Goal: Information Seeking & Learning: Compare options

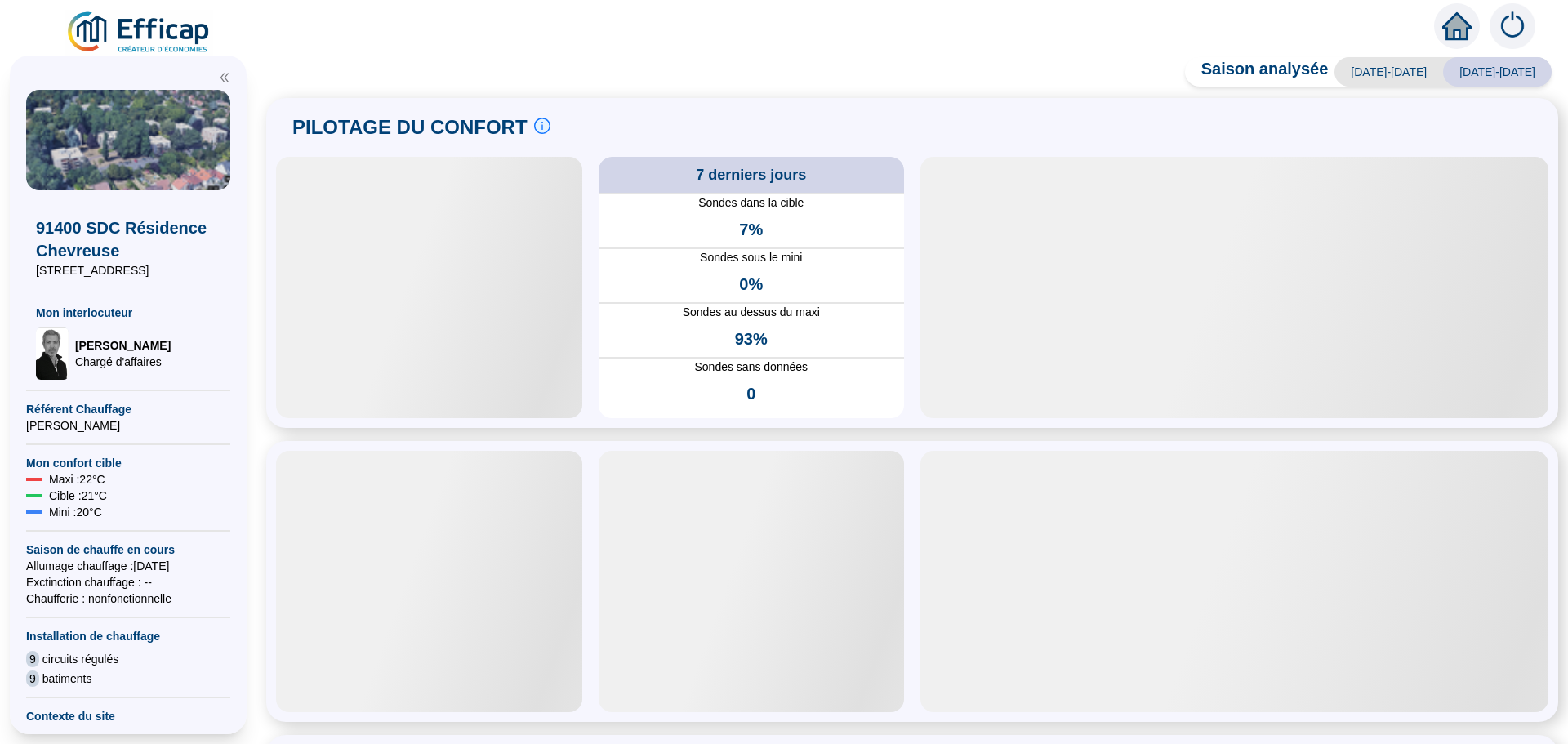
click at [450, 409] on div at bounding box center [429, 287] width 306 height 261
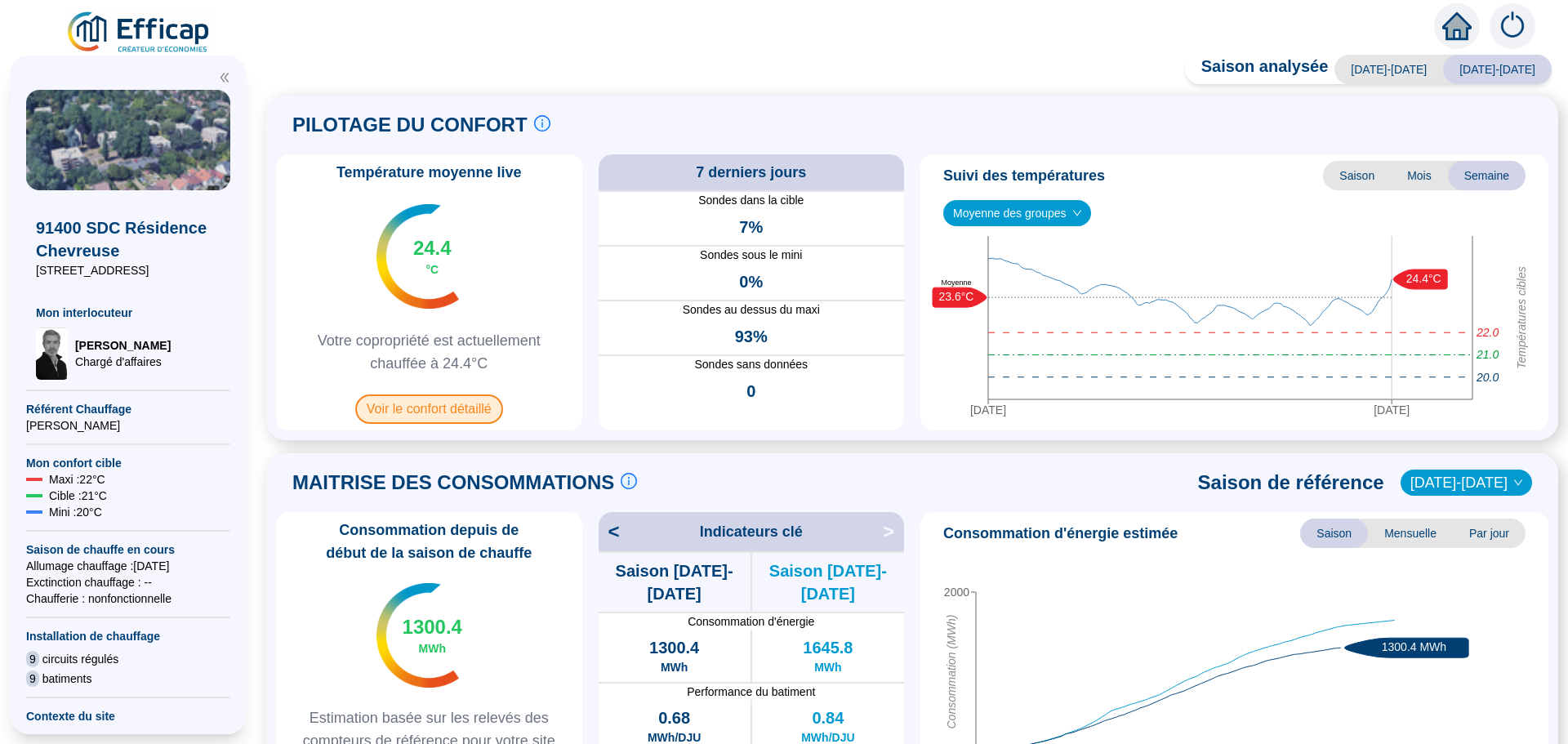
click at [434, 399] on span "Voir le confort détaillé" at bounding box center [429, 409] width 148 height 29
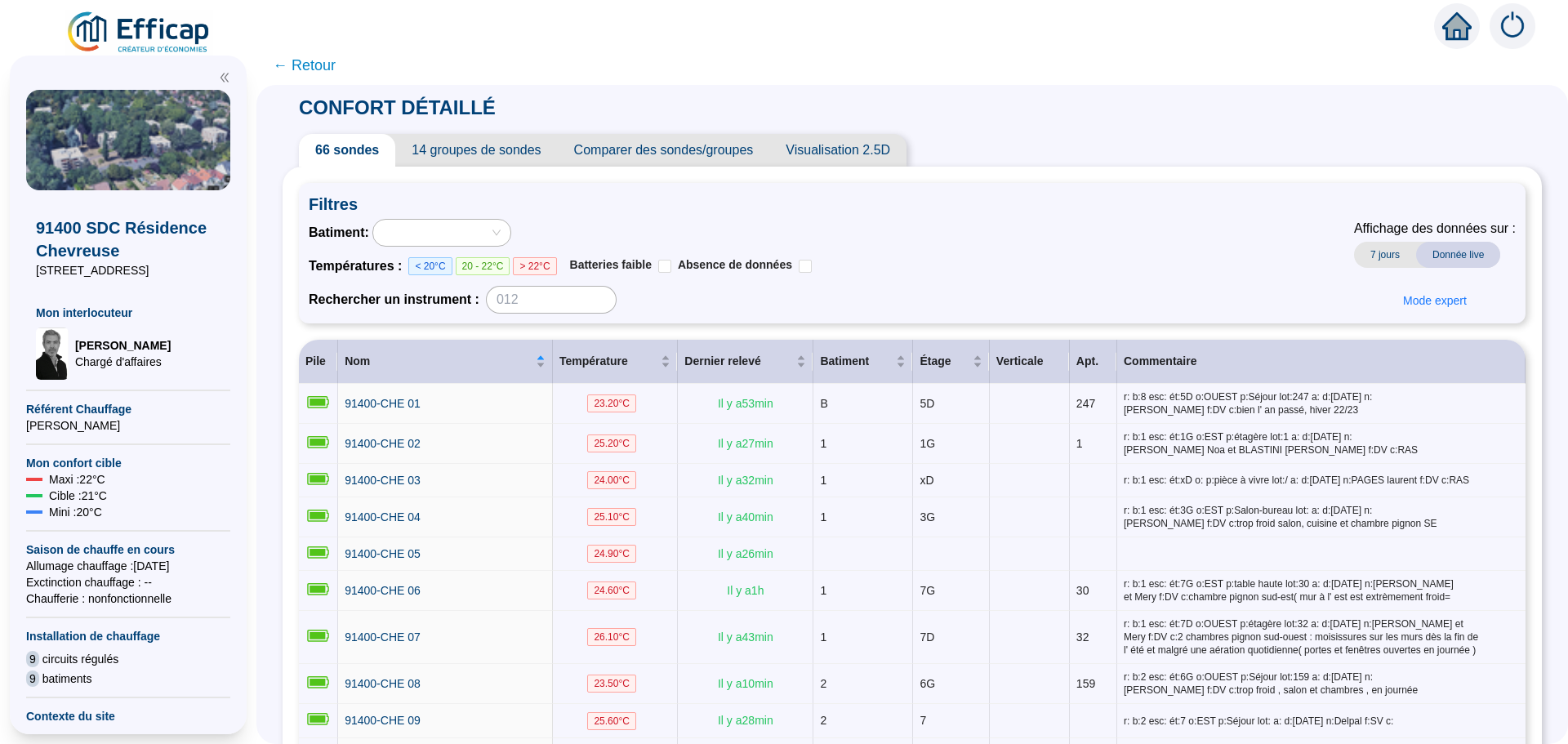
click at [663, 157] on span "Comparer des sondes/groupes" at bounding box center [663, 150] width 213 height 33
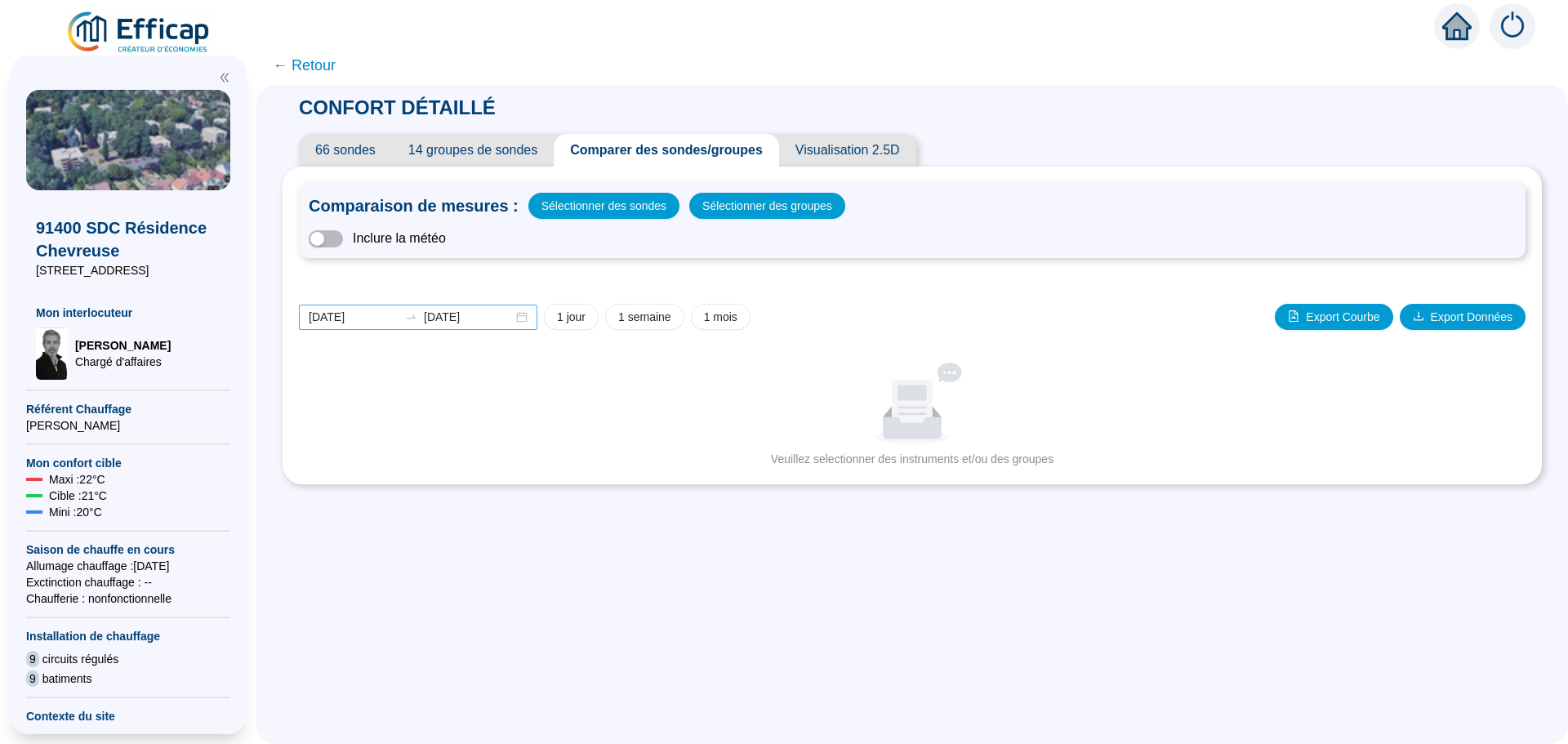
click at [528, 318] on div "[DATE] [DATE]" at bounding box center [418, 317] width 239 height 25
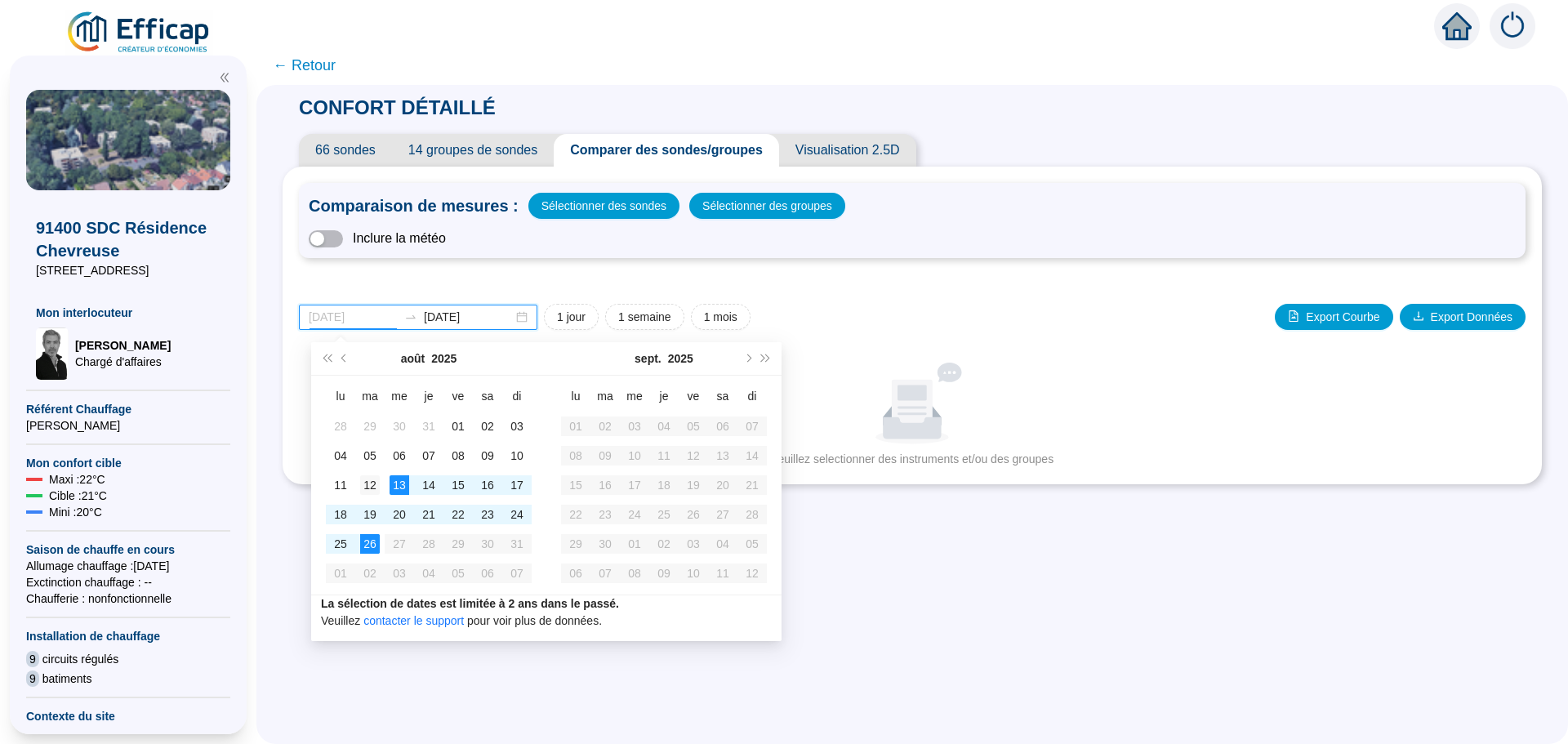
type input "[DATE]"
click at [376, 484] on div "12" at bounding box center [369, 484] width 20 height 20
type input "[DATE]"
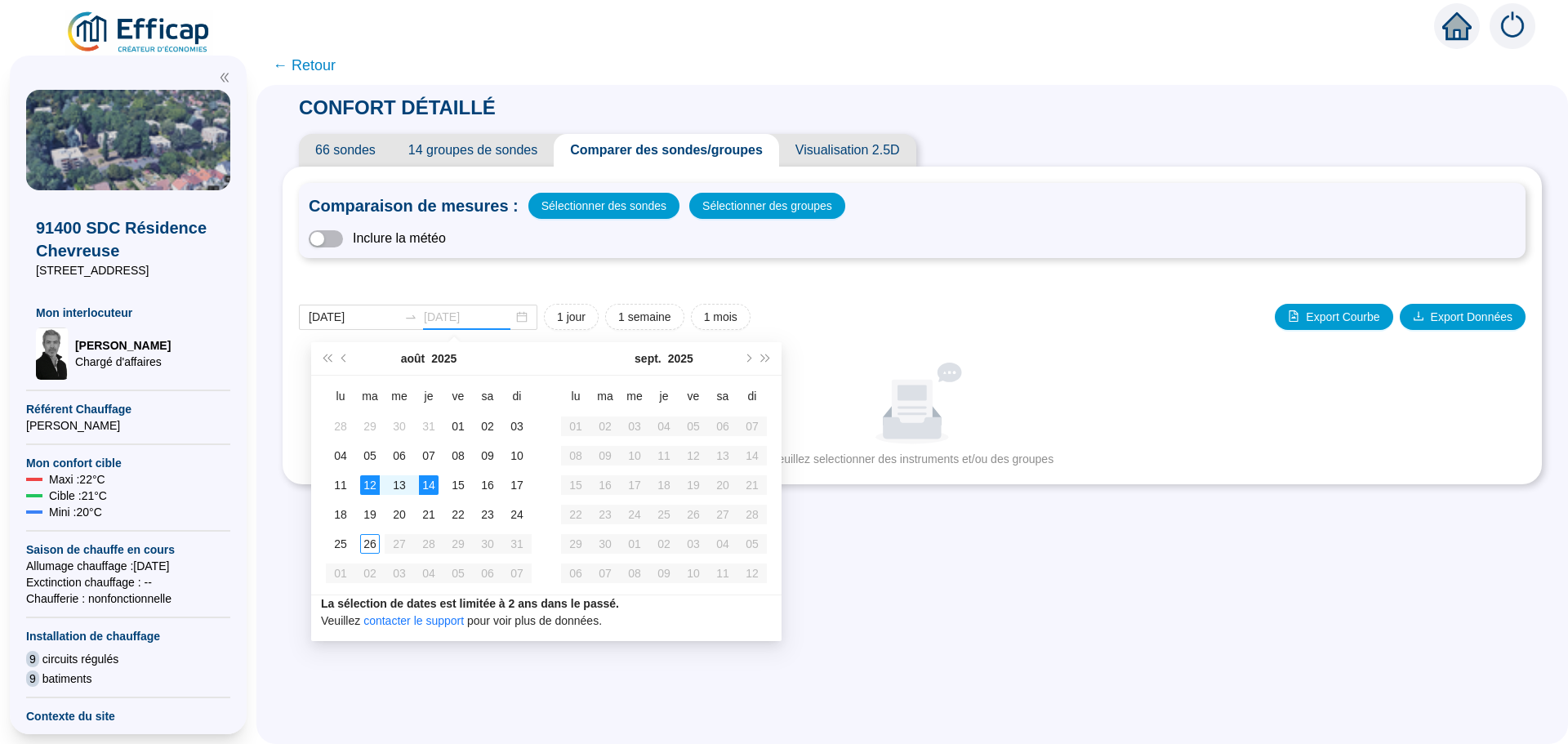
click at [431, 487] on div "14" at bounding box center [428, 484] width 20 height 20
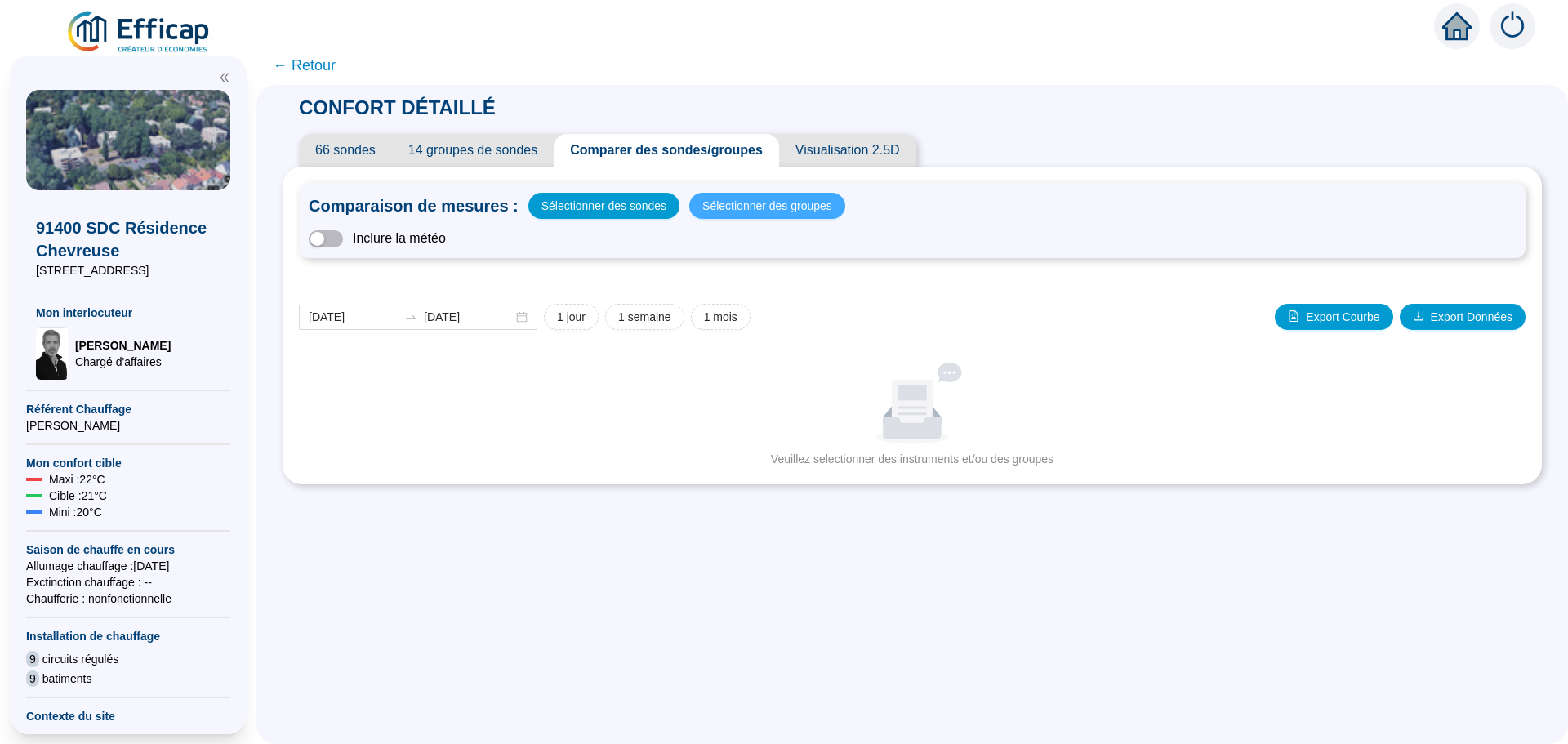
click at [761, 207] on span "Sélectionner des groupes" at bounding box center [767, 205] width 130 height 22
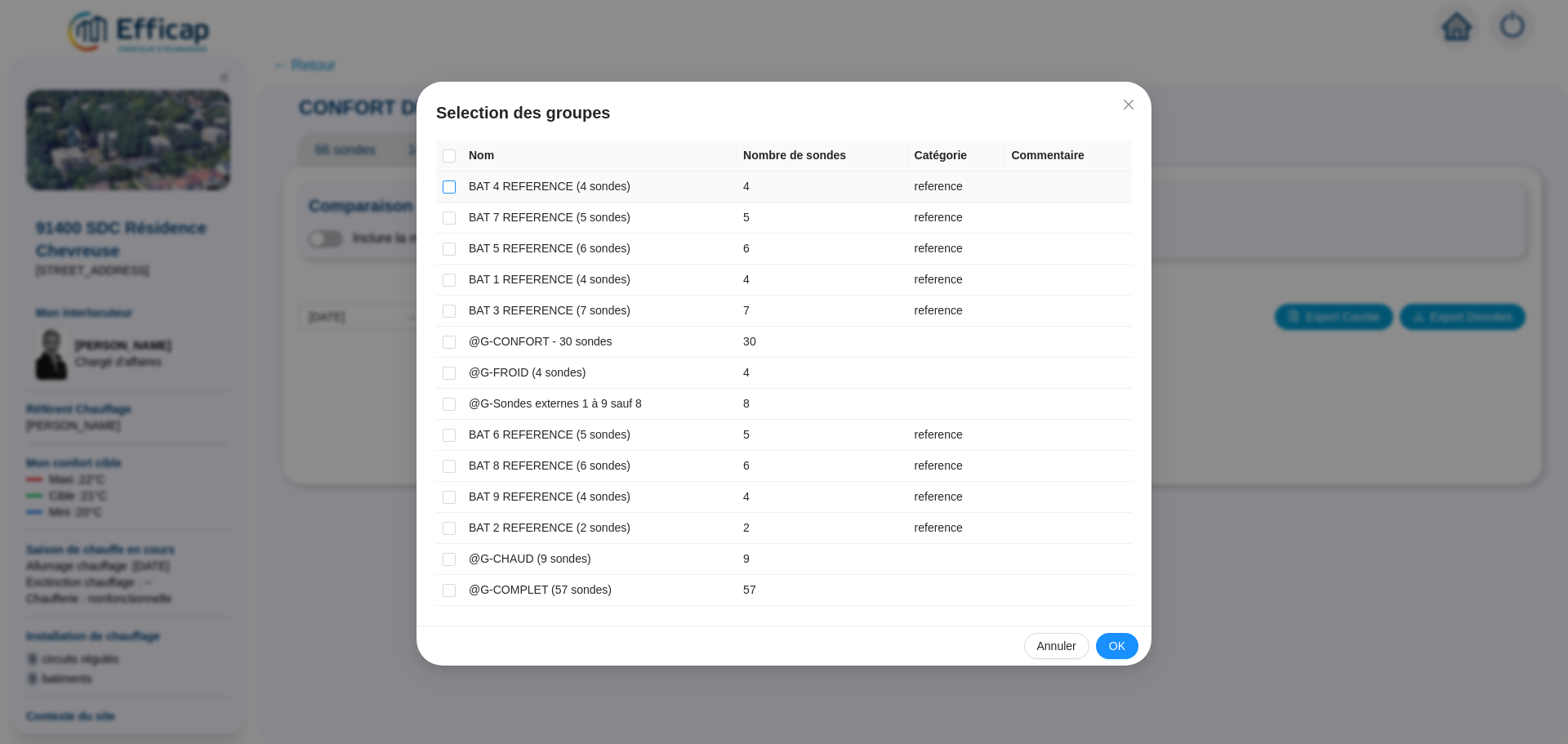
click at [450, 185] on input "checkbox" at bounding box center [450, 187] width 13 height 13
checkbox input "true"
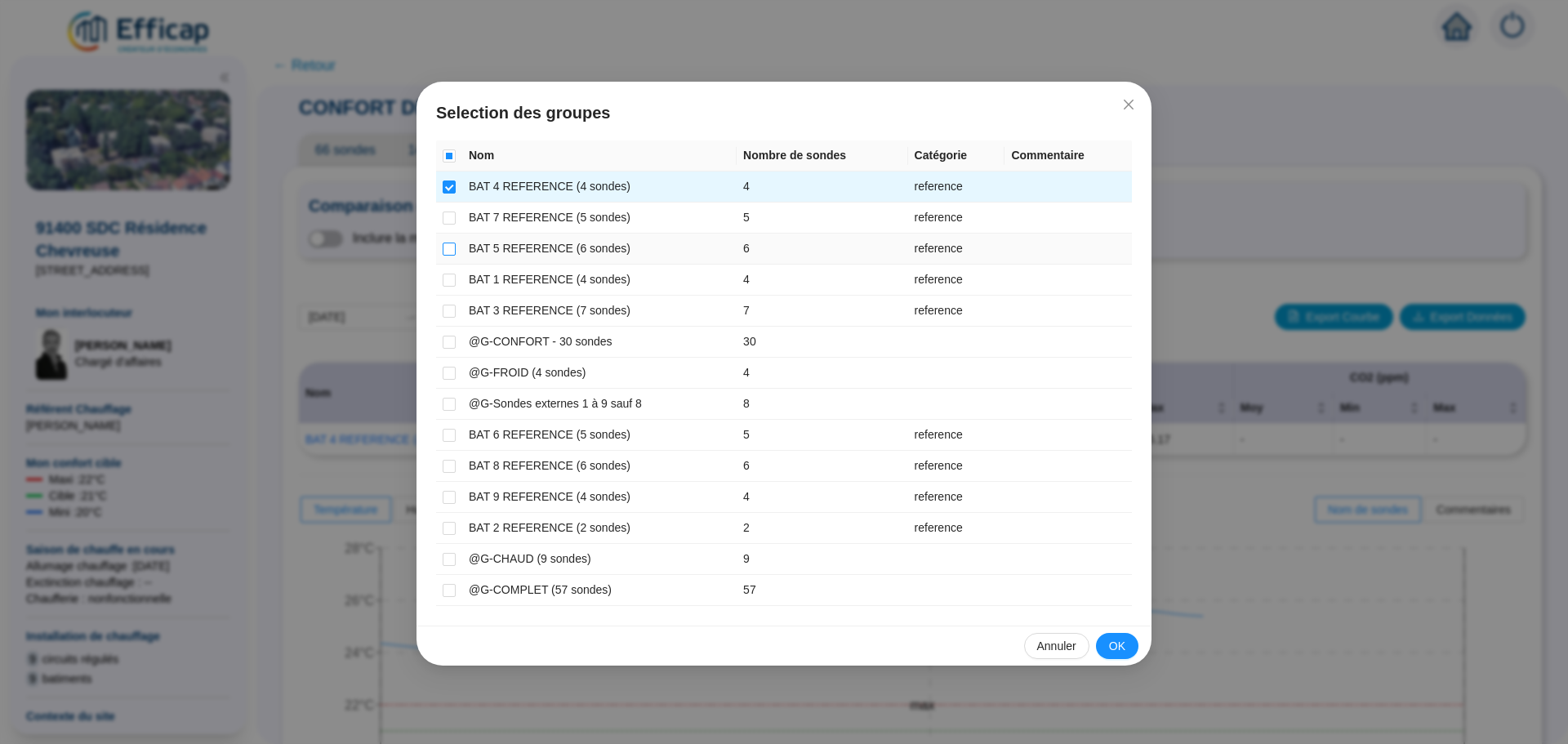
click at [450, 240] on label at bounding box center [450, 248] width 13 height 17
click at [450, 243] on input "checkbox" at bounding box center [450, 249] width 13 height 13
checkbox input "true"
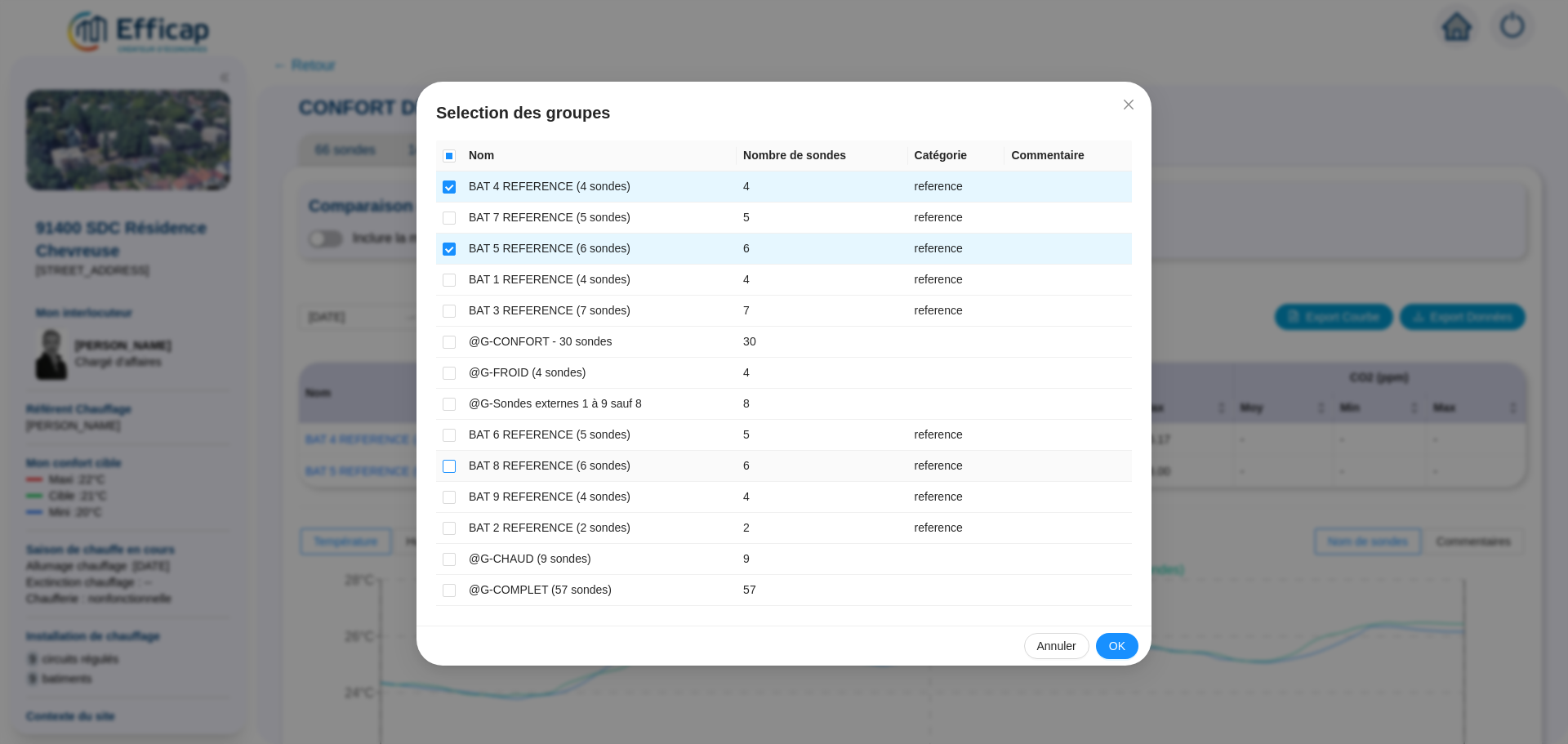
click at [452, 469] on input "checkbox" at bounding box center [450, 467] width 13 height 13
checkbox input "true"
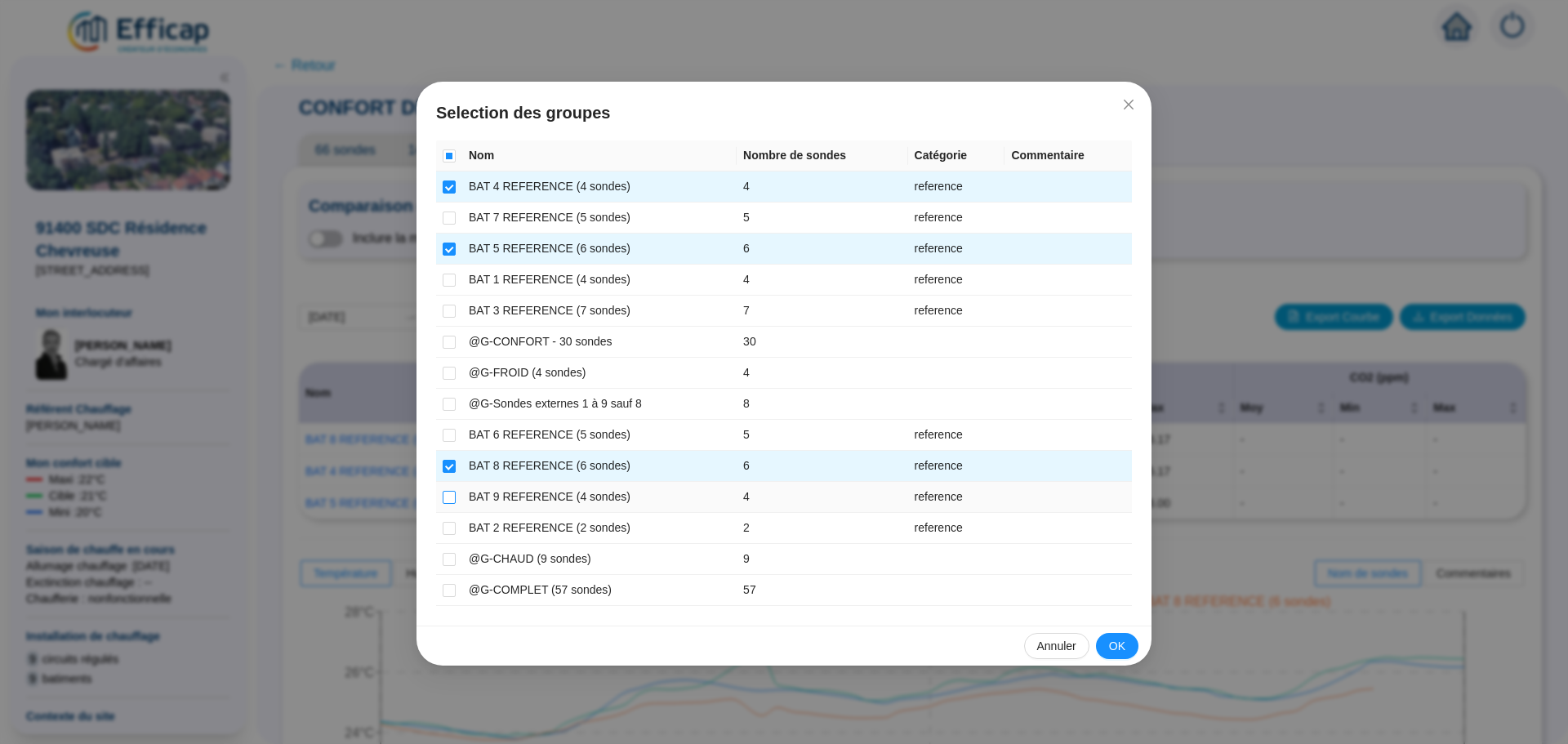
click at [448, 495] on input "checkbox" at bounding box center [450, 498] width 13 height 13
checkbox input "true"
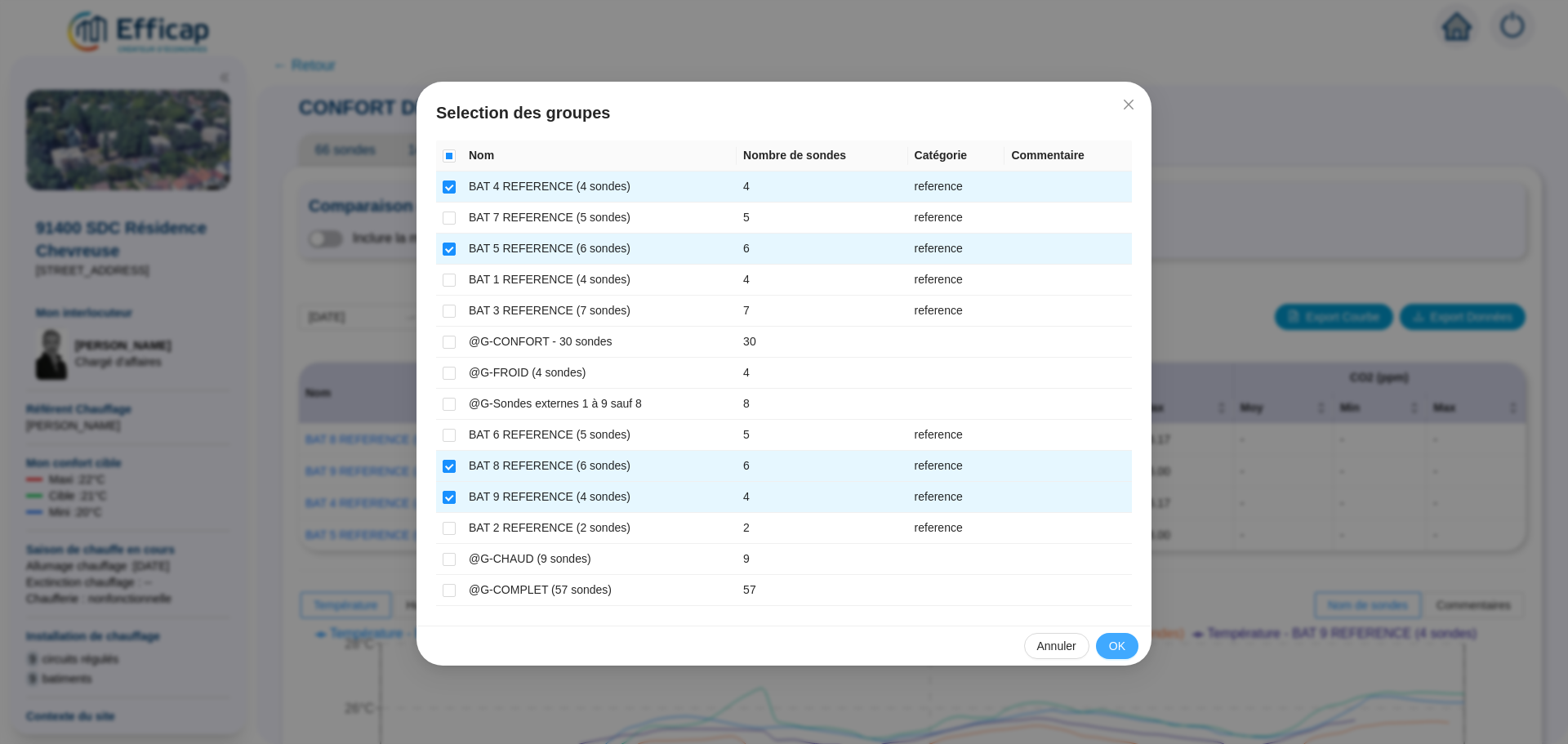
click at [1117, 651] on span "OK" at bounding box center [1117, 647] width 16 height 17
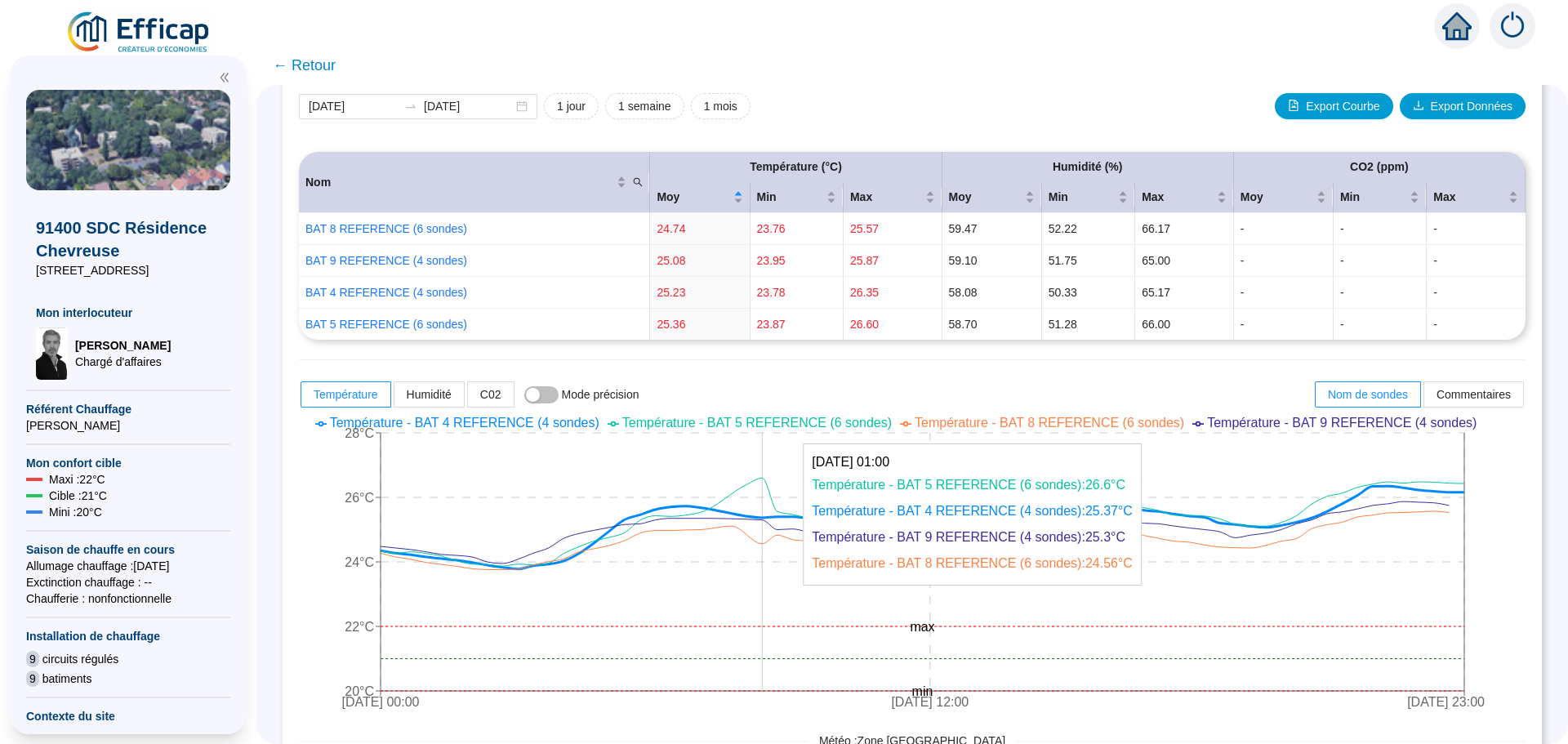
scroll to position [455, 0]
